Goal: Transaction & Acquisition: Download file/media

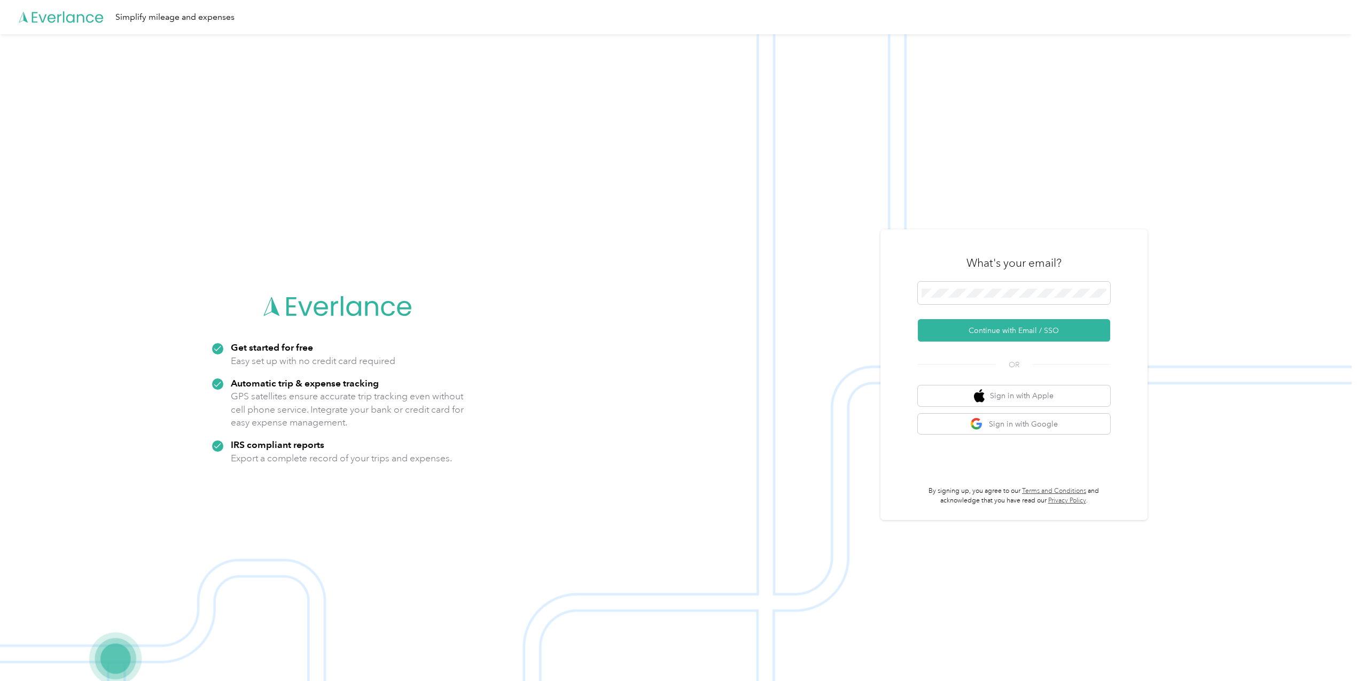
click at [868, 380] on img at bounding box center [676, 374] width 1352 height 681
click at [964, 298] on span at bounding box center [1014, 293] width 192 height 22
click at [918, 319] on button "Continue with Email / SSO" at bounding box center [1014, 330] width 192 height 22
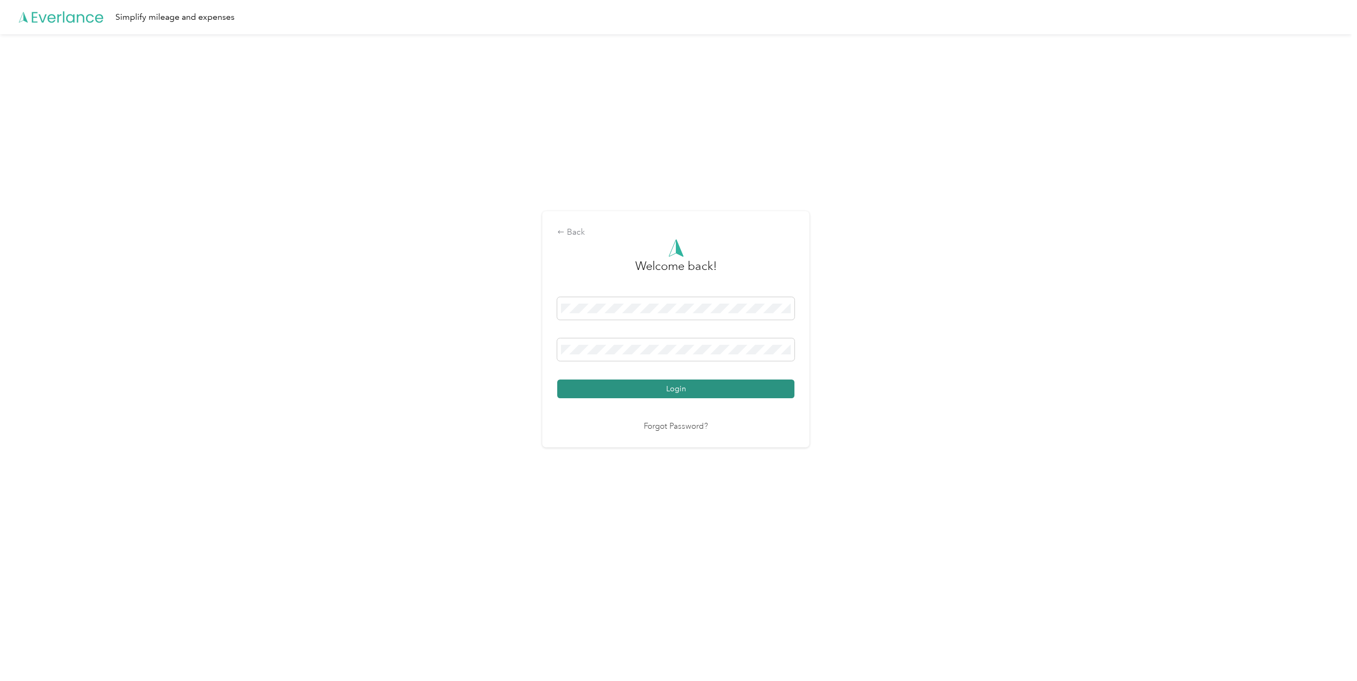
click at [630, 390] on button "Login" at bounding box center [675, 388] width 237 height 19
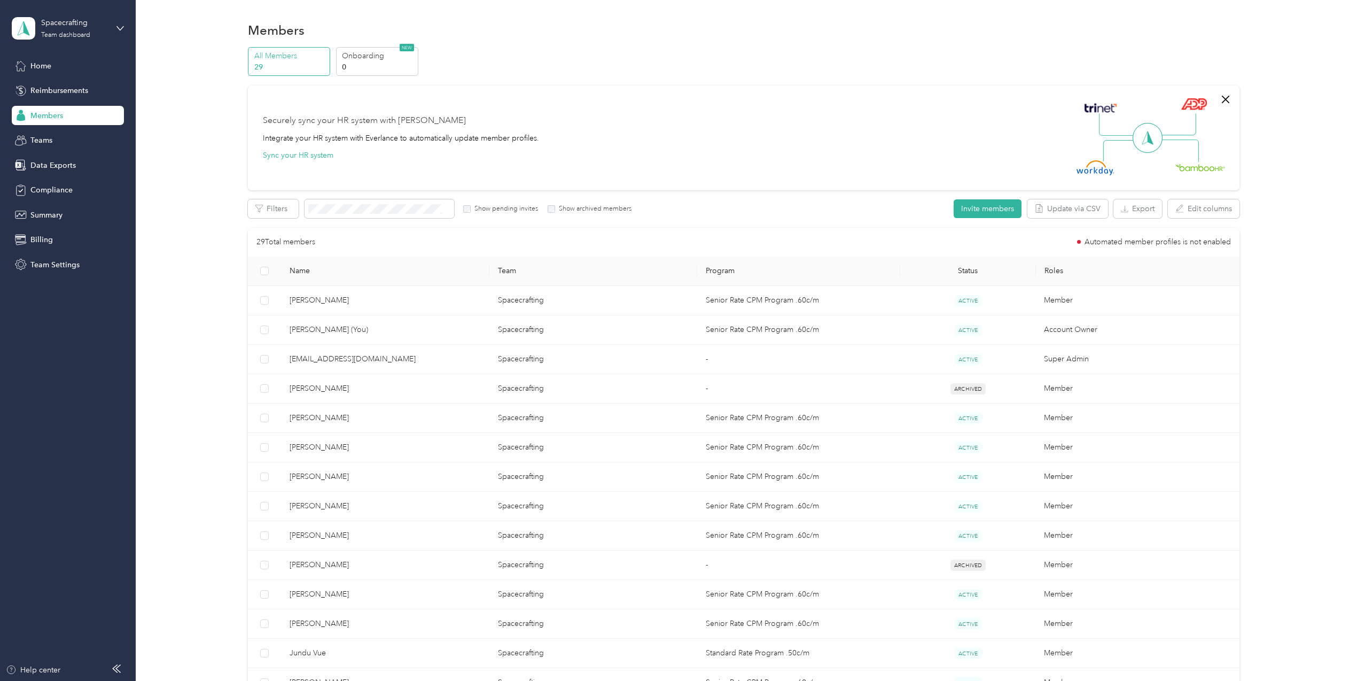
click at [74, 39] on div "Spacecrafting Team dashboard" at bounding box center [68, 28] width 112 height 37
click at [68, 110] on div "Personal dashboard" at bounding box center [54, 111] width 67 height 11
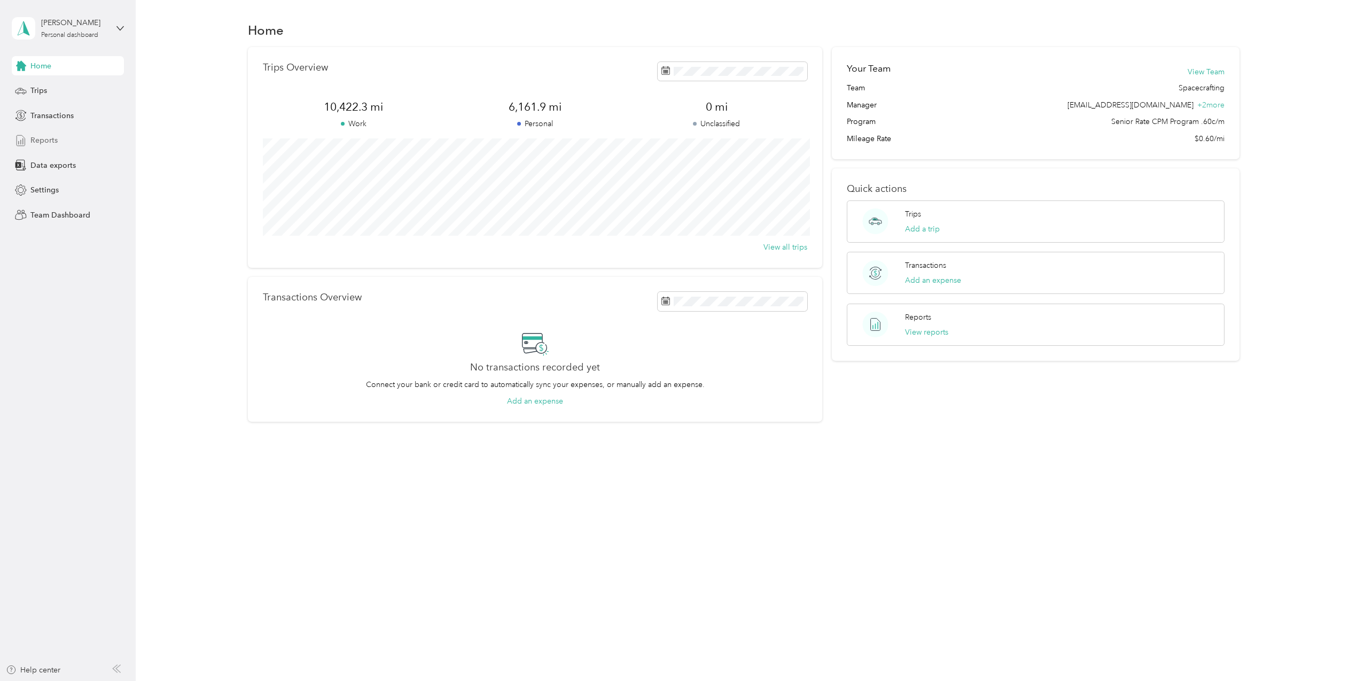
click at [40, 133] on div "Reports" at bounding box center [68, 140] width 112 height 19
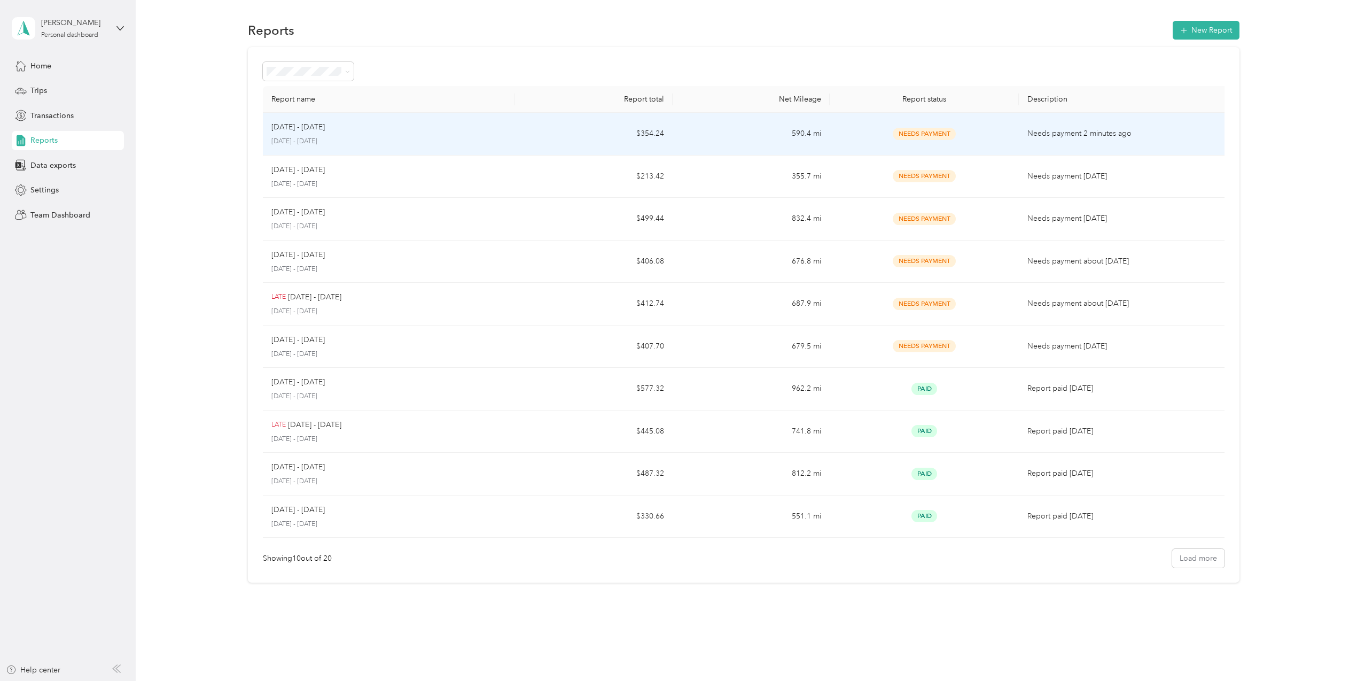
click at [1092, 136] on p "Needs payment 2 minutes ago" at bounding box center [1123, 134] width 193 height 12
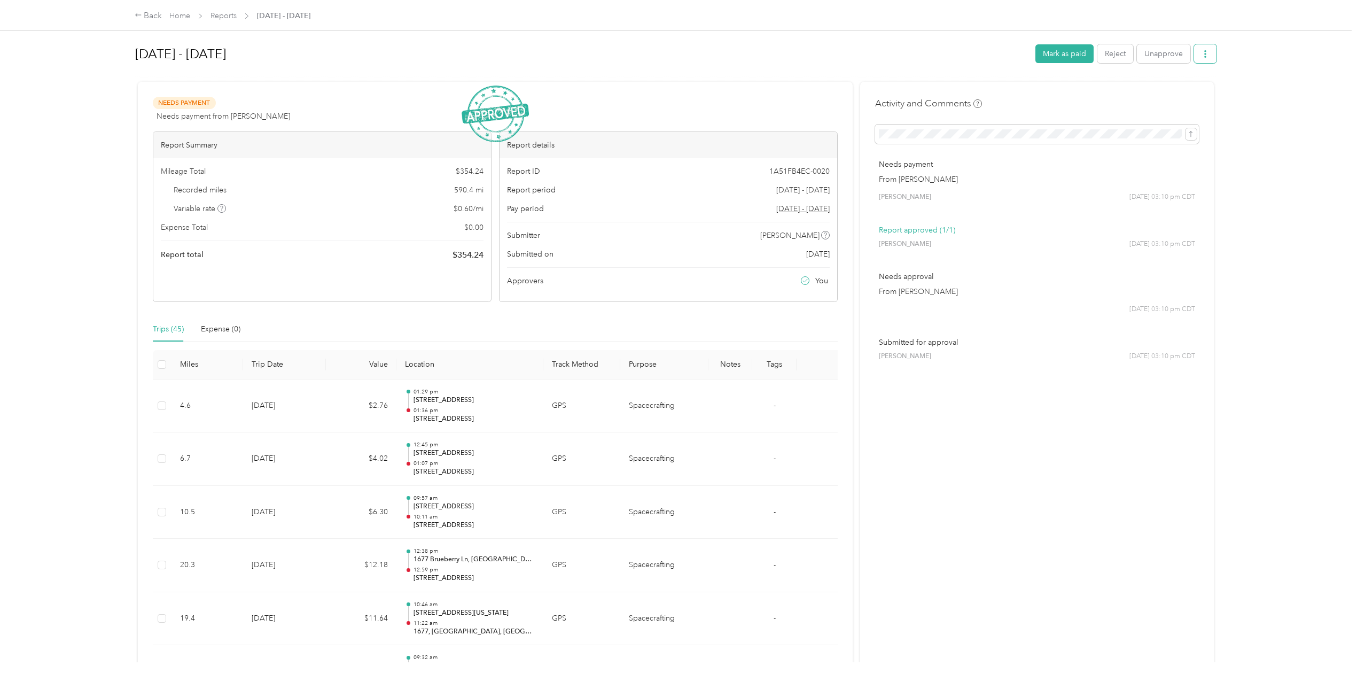
click at [1216, 53] on button "button" at bounding box center [1205, 53] width 22 height 19
click at [1182, 93] on span "Download" at bounding box center [1179, 92] width 35 height 11
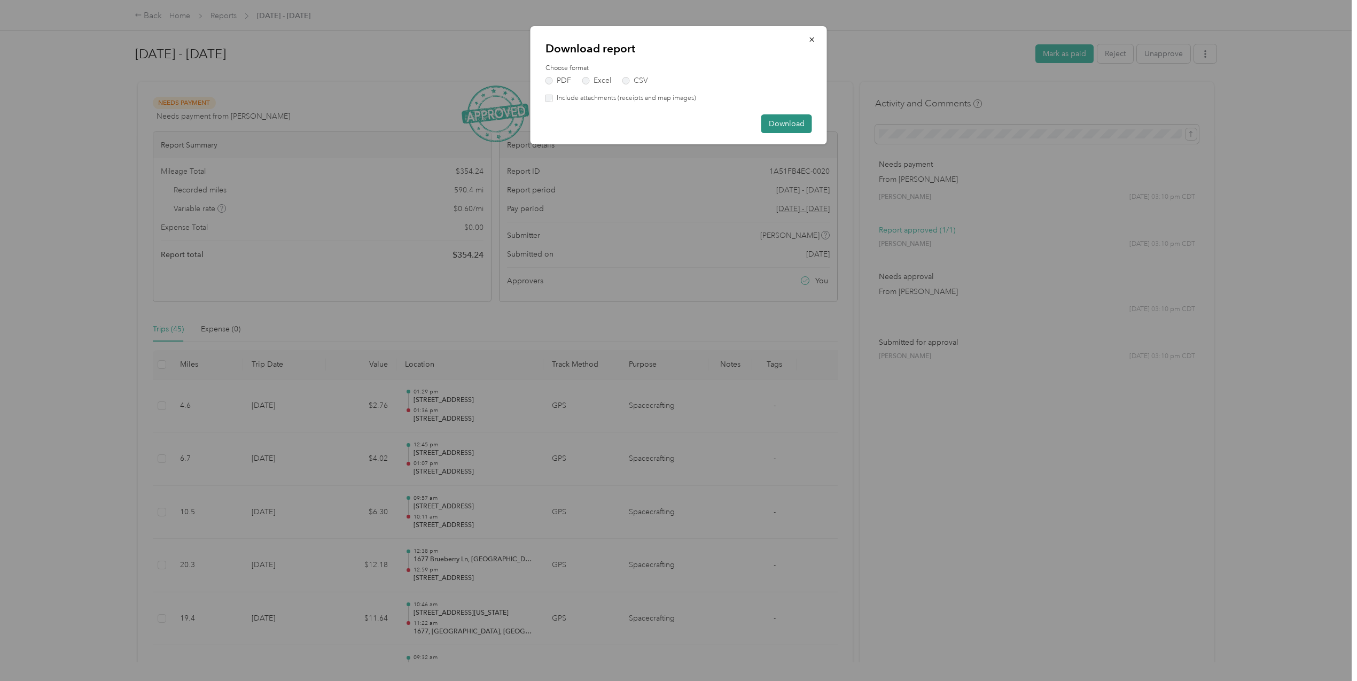
click at [787, 124] on button "Download" at bounding box center [786, 123] width 51 height 19
